Goal: Information Seeking & Learning: Check status

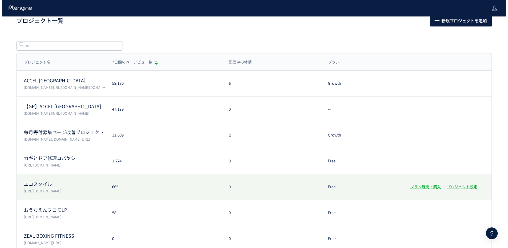
scroll to position [12, 0]
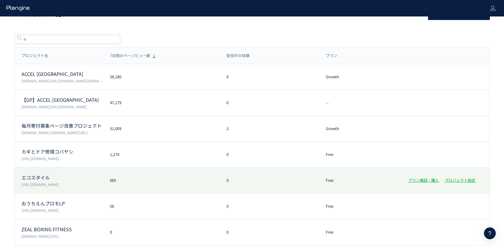
click at [72, 183] on p "[URL][DOMAIN_NAME]" at bounding box center [61, 184] width 81 height 5
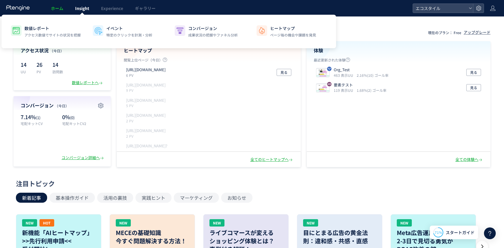
click at [82, 9] on span "Insight" at bounding box center [82, 8] width 14 height 6
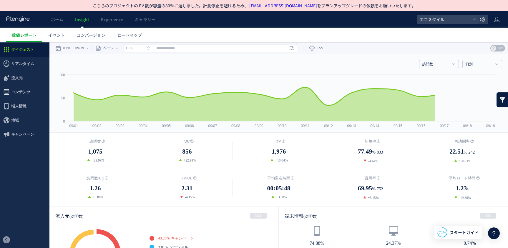
click at [19, 92] on span "コンテンツ" at bounding box center [20, 92] width 19 height 14
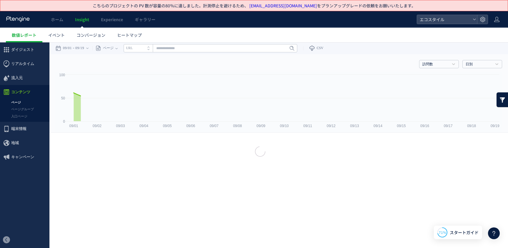
click at [24, 118] on div at bounding box center [254, 124] width 508 height 18
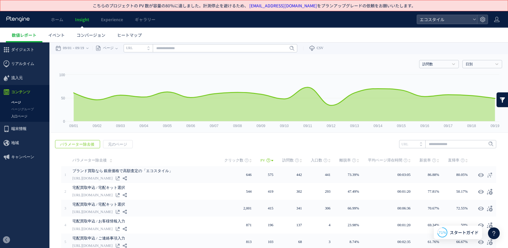
click at [26, 118] on link "入口ページ" at bounding box center [24, 116] width 49 height 7
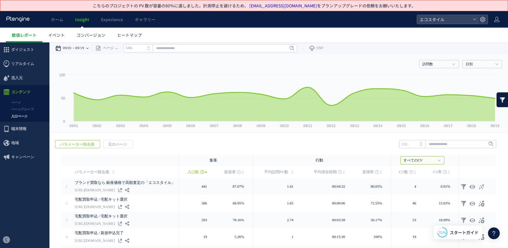
click at [81, 49] on time "09/19" at bounding box center [79, 48] width 9 height 12
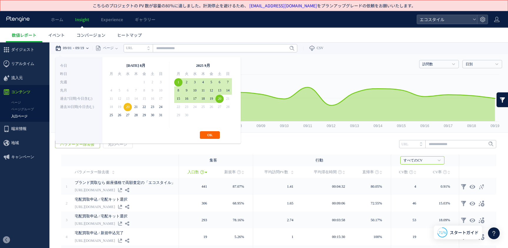
click at [213, 136] on button "OK" at bounding box center [210, 135] width 20 height 8
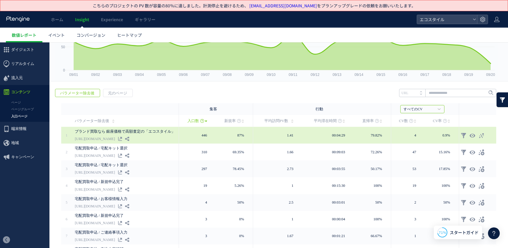
scroll to position [43, 0]
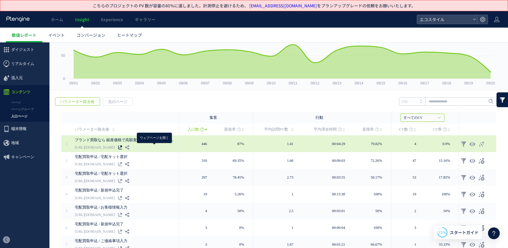
click at [122, 146] on icon at bounding box center [120, 147] width 4 height 4
click at [479, 144] on icon at bounding box center [482, 144] width 6 height 6
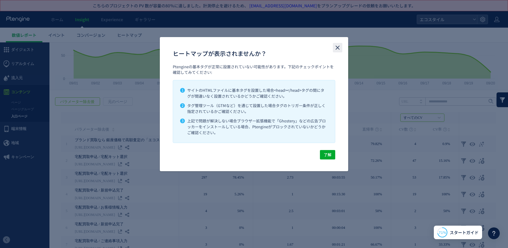
drag, startPoint x: 335, startPoint y: 48, endPoint x: 336, endPoint y: 1, distance: 47.4
click at [335, 48] on icon "close" at bounding box center [337, 47] width 7 height 7
